Goal: Information Seeking & Learning: Learn about a topic

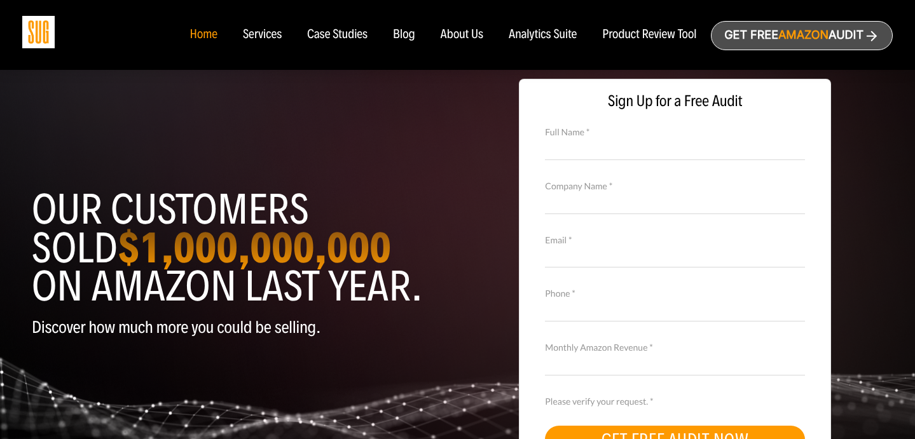
click at [404, 38] on div "Blog" at bounding box center [404, 35] width 22 height 14
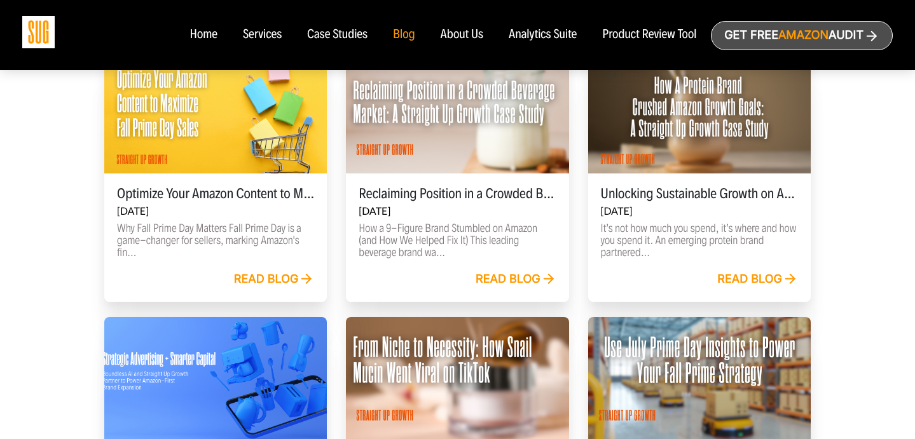
scroll to position [448, 0]
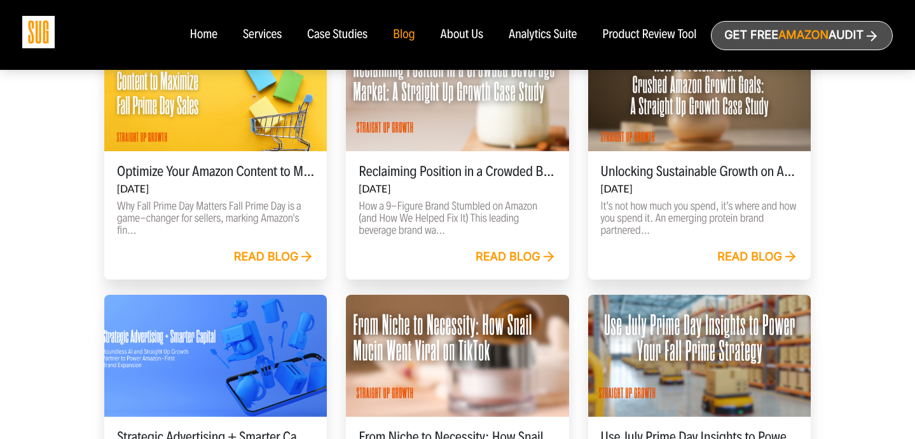
click at [747, 255] on div "Read blog" at bounding box center [757, 258] width 81 height 14
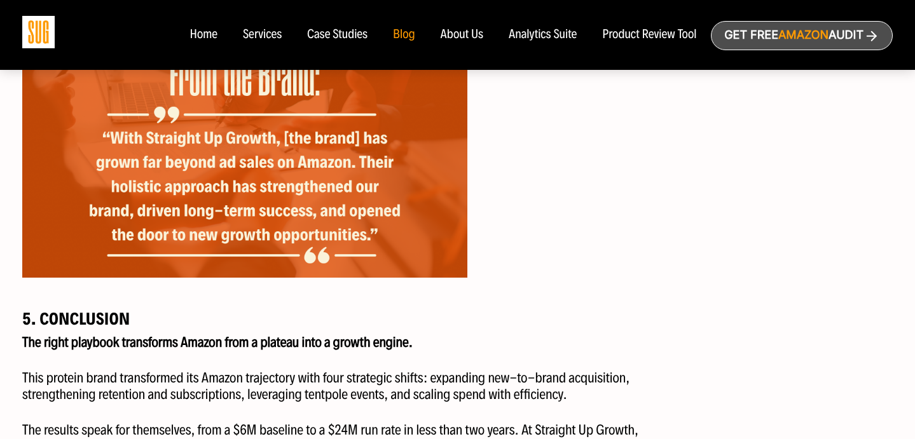
scroll to position [2638, 0]
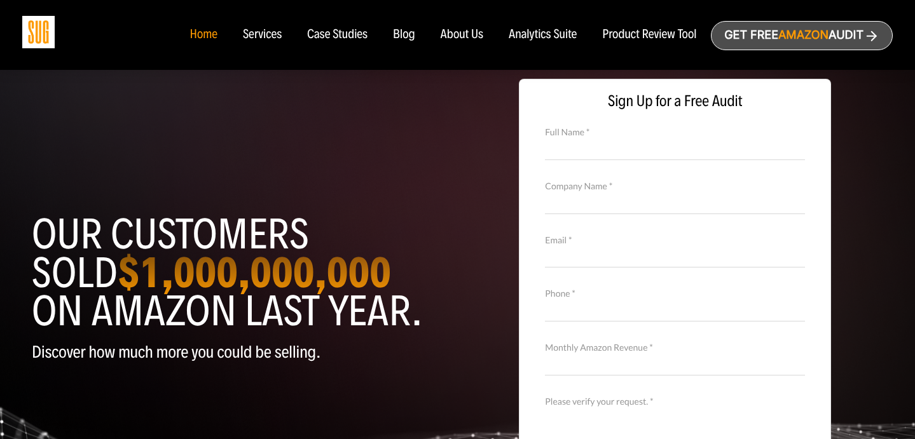
click at [261, 43] on nav "Home Services Case Studies Blog About Us" at bounding box center [457, 35] width 561 height 70
click at [202, 34] on div "Home" at bounding box center [202, 35] width 27 height 14
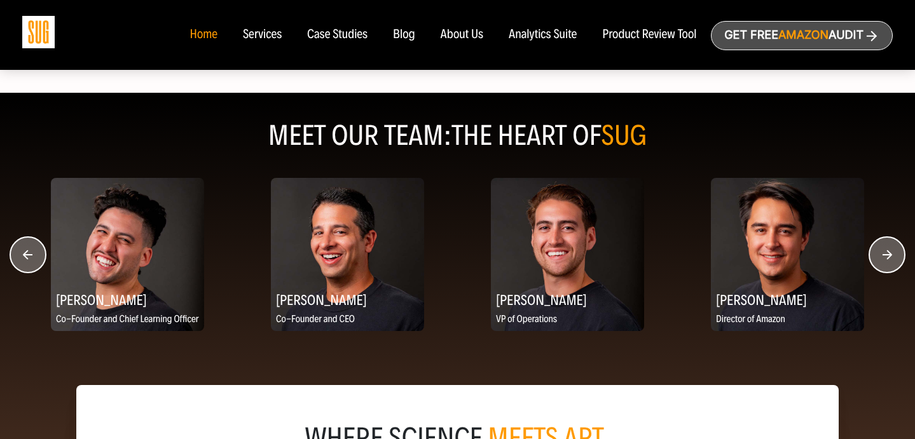
scroll to position [1591, 0]
